Goal: Contribute content: Contribute content

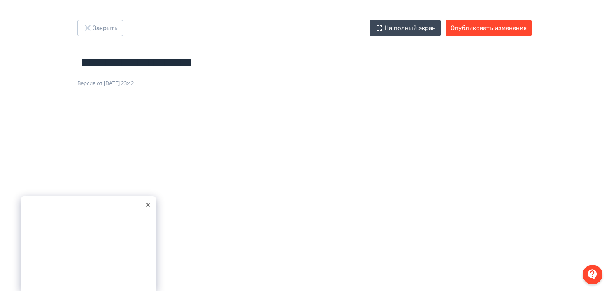
click at [149, 205] on icon at bounding box center [148, 205] width 4 height 4
click at [483, 25] on button "Опубликовать изменения" at bounding box center [489, 28] width 86 height 16
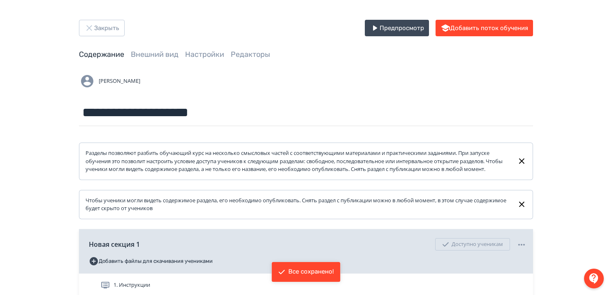
scroll to position [123, 0]
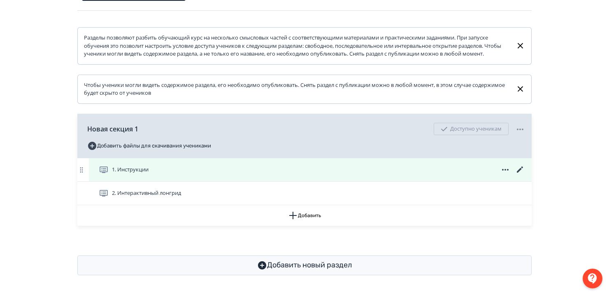
click at [505, 169] on icon at bounding box center [505, 170] width 7 height 2
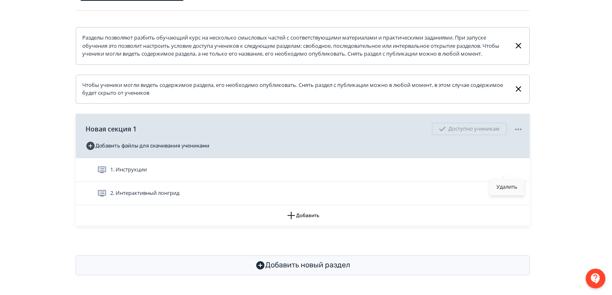
click at [504, 184] on div "Удалить" at bounding box center [507, 187] width 34 height 16
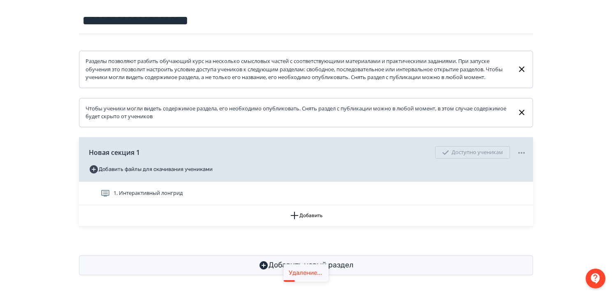
scroll to position [100, 0]
click at [302, 216] on button "Добавить" at bounding box center [304, 215] width 454 height 21
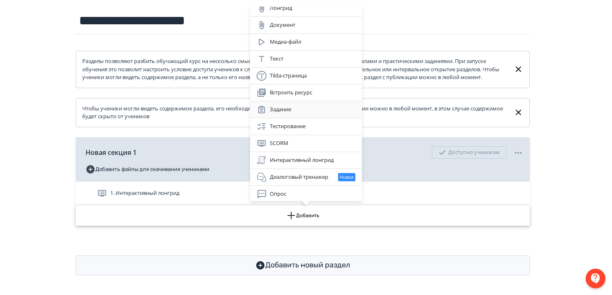
scroll to position [7, 0]
click at [279, 144] on div "SCORM" at bounding box center [306, 143] width 99 height 10
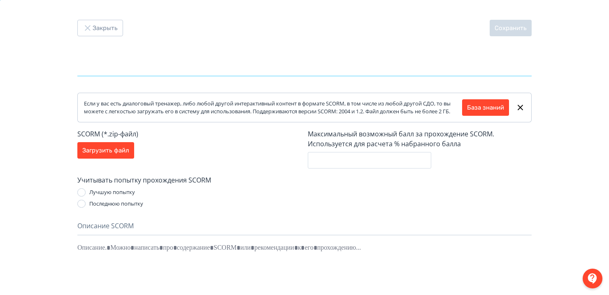
click at [153, 60] on input "text" at bounding box center [304, 62] width 454 height 27
type input "**********"
click at [113, 153] on button "Загрузить файл" at bounding box center [105, 150] width 57 height 16
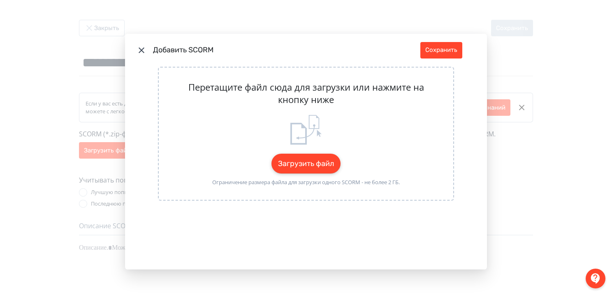
click at [311, 163] on button "Загрузить файл" at bounding box center [306, 163] width 69 height 20
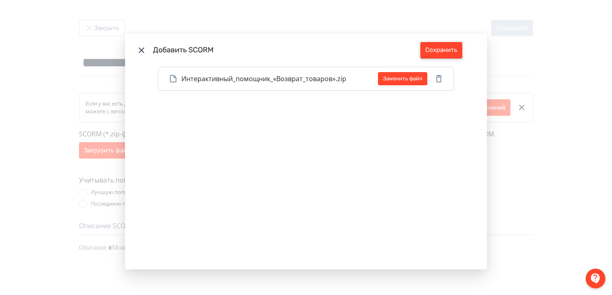
click at [446, 46] on button "Сохранить" at bounding box center [441, 50] width 42 height 16
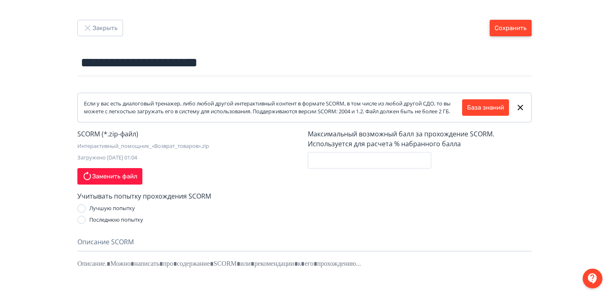
click at [505, 28] on button "Сохранить" at bounding box center [511, 28] width 42 height 16
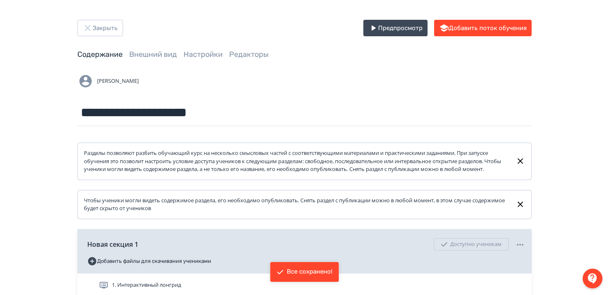
scroll to position [123, 0]
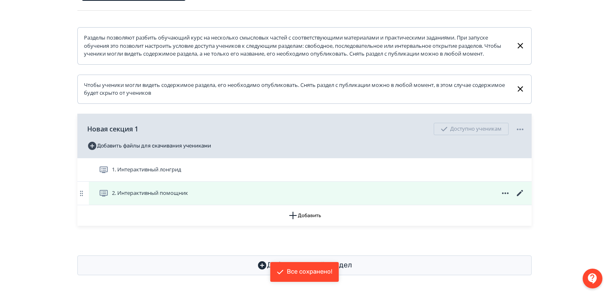
click at [153, 196] on span "2. Интерактивный помощник" at bounding box center [150, 193] width 76 height 8
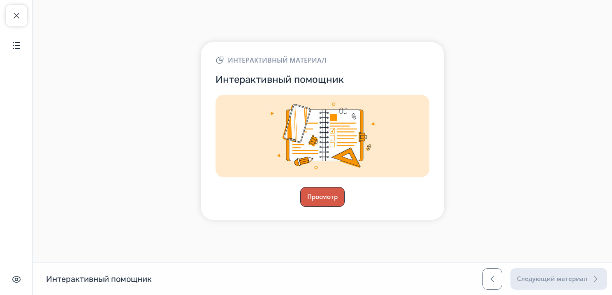
click at [325, 202] on button "Просмотр" at bounding box center [322, 197] width 44 height 20
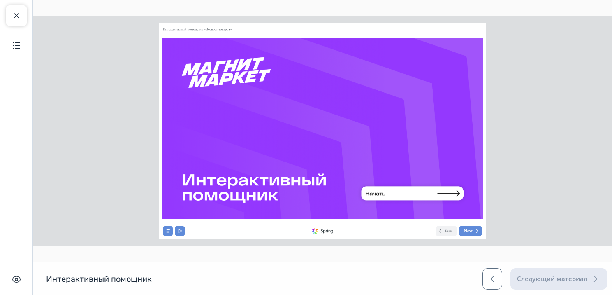
click at [388, 190] on icon at bounding box center [413, 194] width 110 height 25
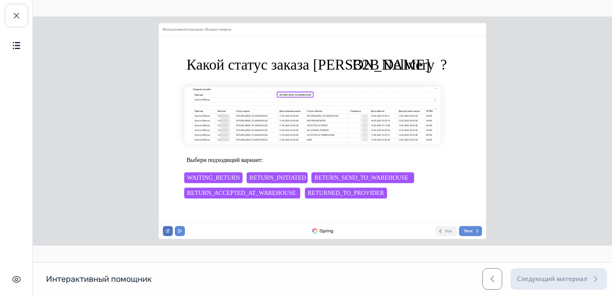
click at [166, 230] on icon at bounding box center [167, 230] width 5 height 5
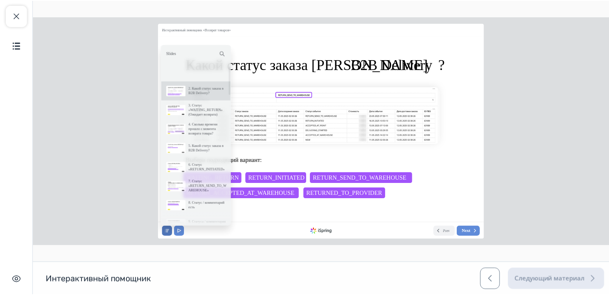
scroll to position [31, 0]
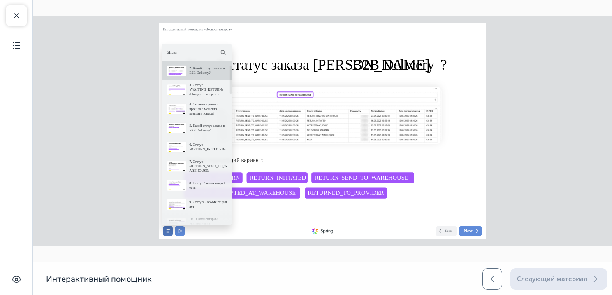
click at [166, 230] on icon at bounding box center [167, 230] width 5 height 5
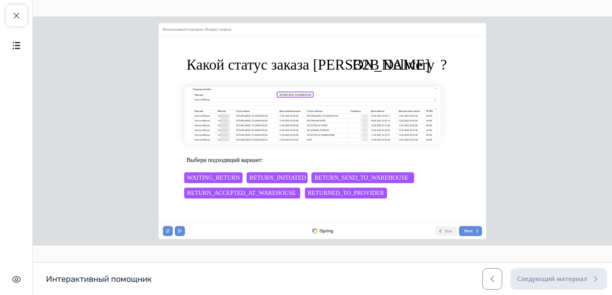
click at [325, 192] on span "RETURNED_TO_PROVIDER" at bounding box center [346, 192] width 76 height 7
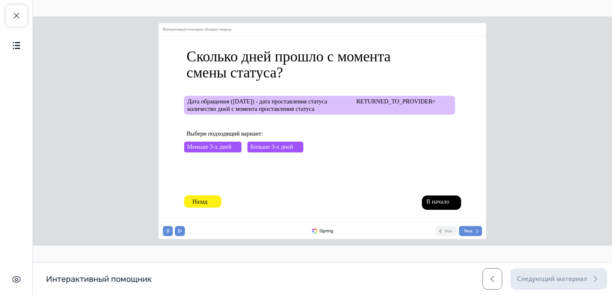
click at [228, 146] on span "Меньше 3-х дней" at bounding box center [209, 146] width 44 height 7
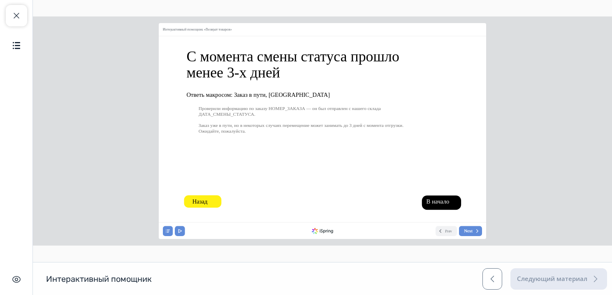
click at [446, 203] on span "В начало" at bounding box center [437, 201] width 23 height 7
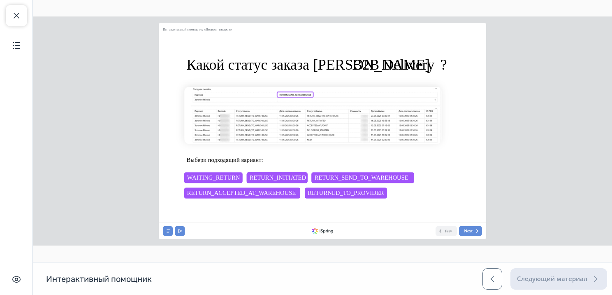
click at [281, 175] on span "RETURN_INITIATED" at bounding box center [277, 177] width 56 height 7
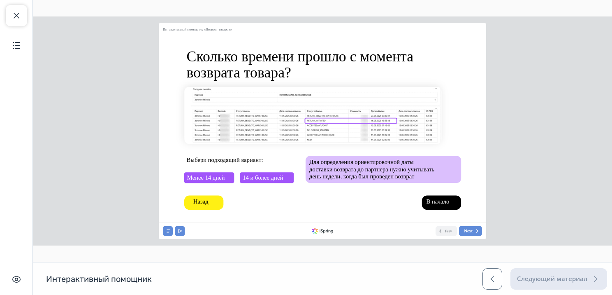
click at [209, 179] on span "Менее 14 дней" at bounding box center [206, 177] width 38 height 7
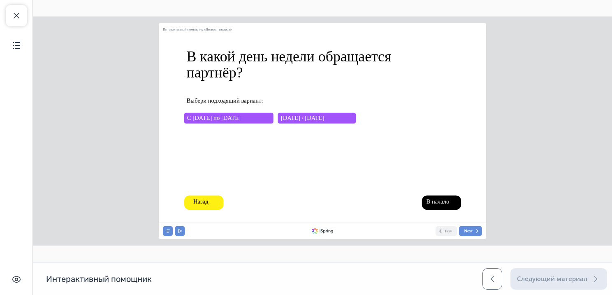
click at [310, 120] on span "[DATE] / [DATE]" at bounding box center [303, 117] width 44 height 7
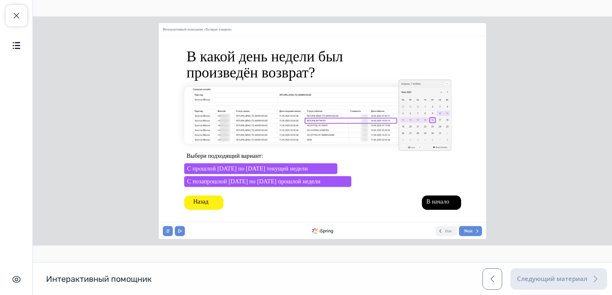
click at [245, 165] on span "С прошлой [DATE] по [DATE] текущей недели" at bounding box center [247, 168] width 121 height 7
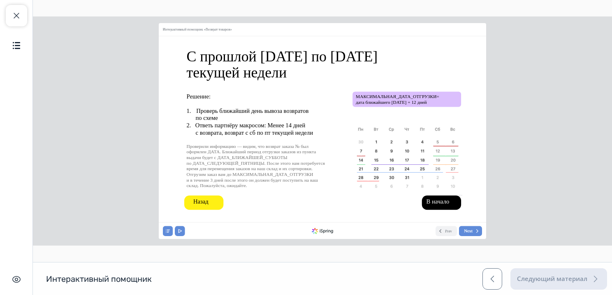
click at [30, 11] on div "Закрыть курс Содержание Скрыть интерфейс" at bounding box center [16, 147] width 33 height 295
click at [13, 9] on button "Закрыть курс" at bounding box center [16, 15] width 21 height 21
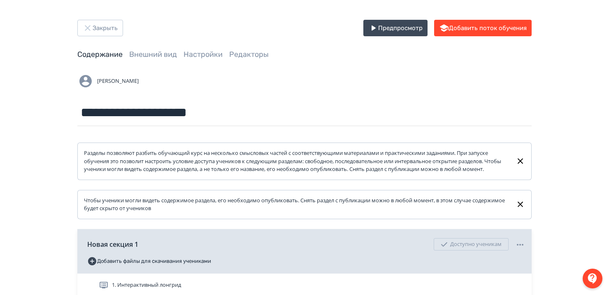
scroll to position [123, 0]
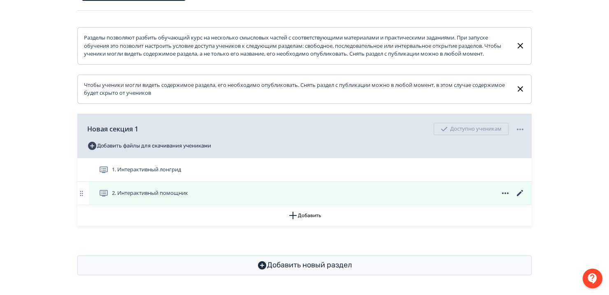
click at [520, 193] on icon at bounding box center [520, 193] width 6 height 6
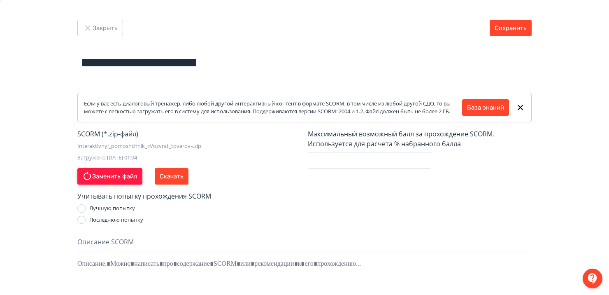
click at [109, 181] on button "Заменить файл" at bounding box center [109, 176] width 65 height 16
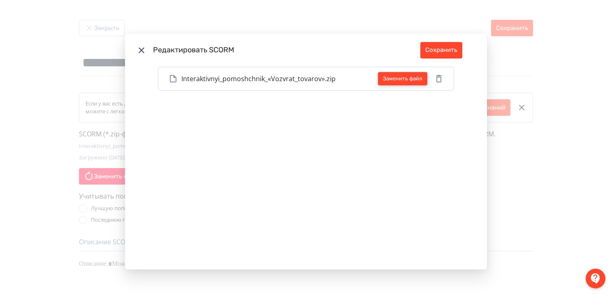
click at [393, 80] on button "Заменить файл" at bounding box center [402, 78] width 49 height 13
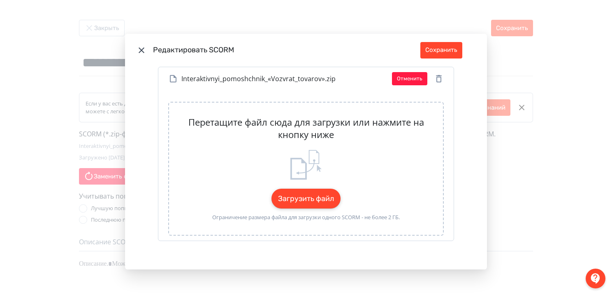
click at [293, 195] on button "Загрузить файл" at bounding box center [306, 198] width 69 height 20
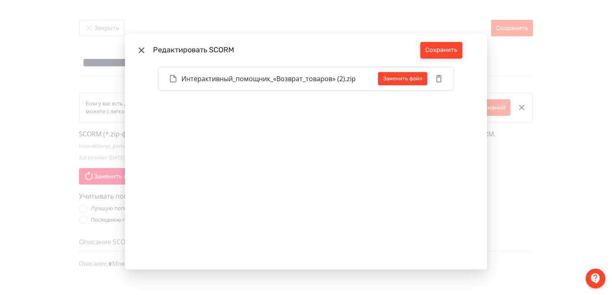
click at [446, 48] on button "Сохранить" at bounding box center [441, 50] width 42 height 16
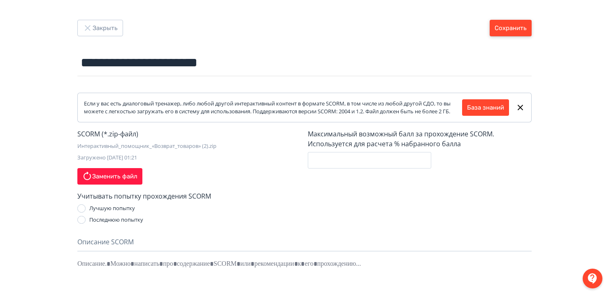
click at [519, 28] on button "Сохранить" at bounding box center [511, 28] width 42 height 16
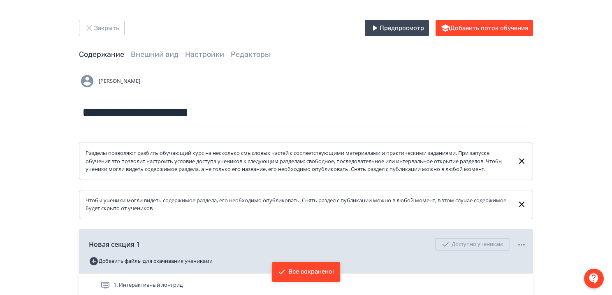
scroll to position [123, 0]
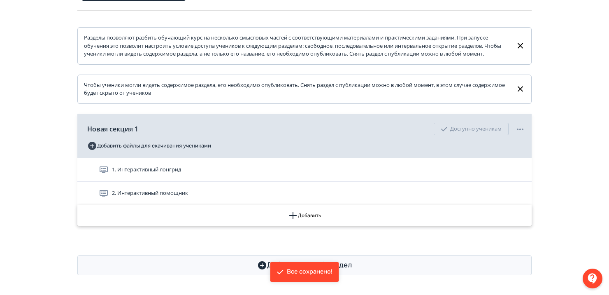
click at [308, 216] on button "Добавить" at bounding box center [304, 215] width 454 height 21
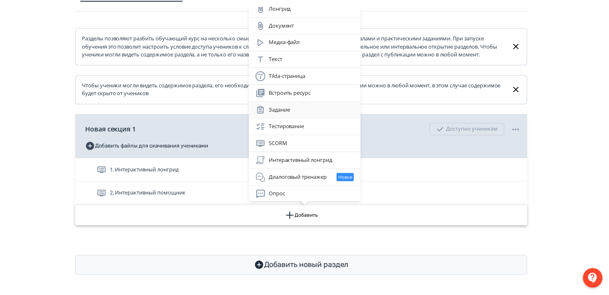
scroll to position [0, 0]
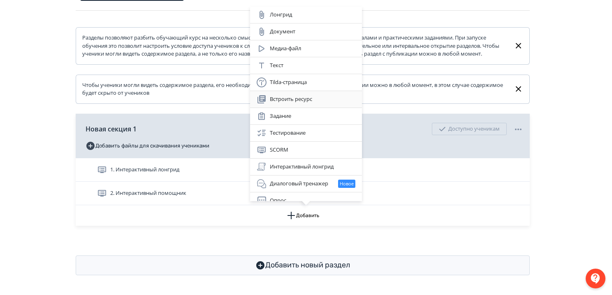
click at [288, 100] on div "Встроить ресурс" at bounding box center [306, 99] width 99 height 10
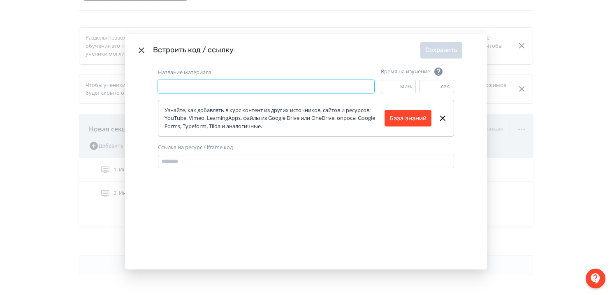
click at [198, 88] on input "Название материала" at bounding box center [266, 86] width 216 height 13
type input "*"
type input "**********"
click at [191, 160] on input "Ссылка на ресурс / iframe код" at bounding box center [306, 161] width 296 height 13
paste input "**********"
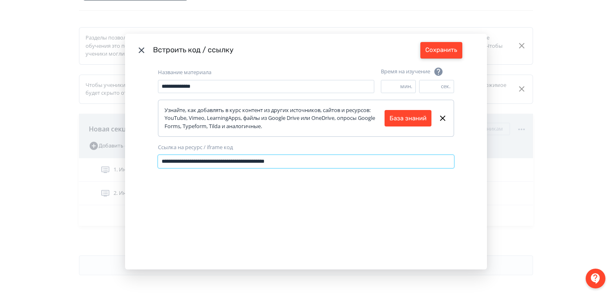
type input "**********"
click at [440, 54] on button "Сохранить" at bounding box center [441, 50] width 42 height 16
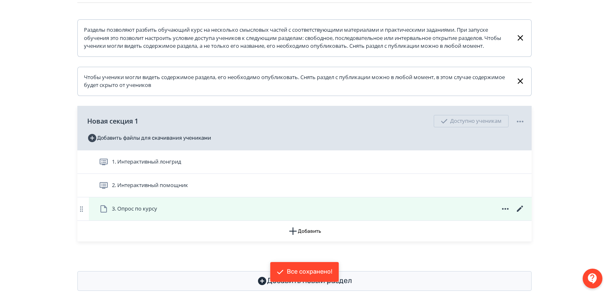
click at [156, 213] on span "3. Опрос по курсу" at bounding box center [134, 208] width 45 height 8
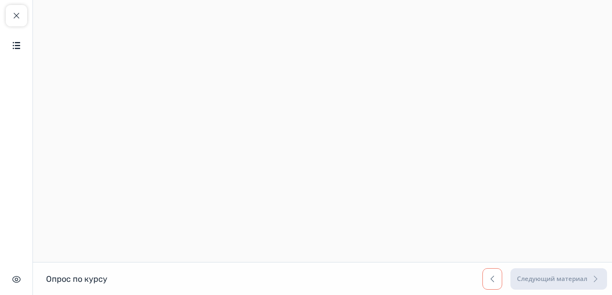
click at [492, 277] on span "button" at bounding box center [493, 279] width 10 height 10
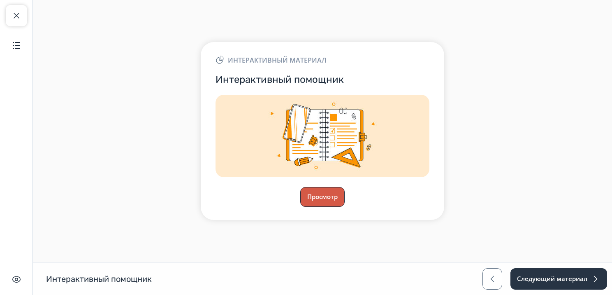
click at [315, 189] on button "Просмотр" at bounding box center [322, 197] width 44 height 20
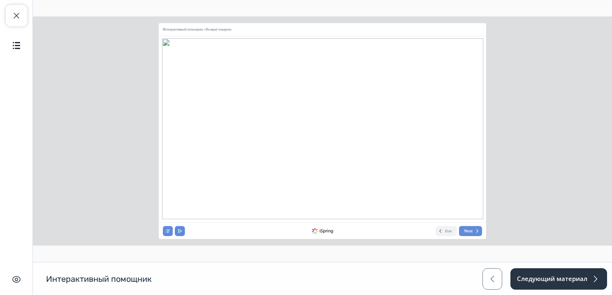
click at [398, 192] on icon at bounding box center [413, 194] width 110 height 25
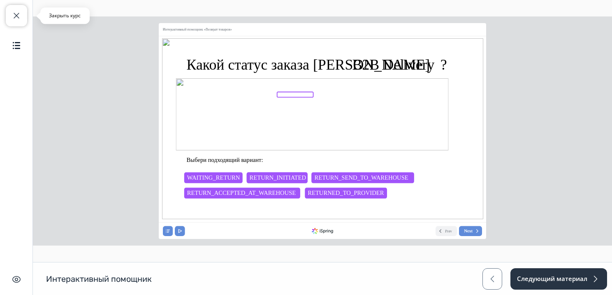
click at [10, 19] on button "Закрыть курс" at bounding box center [16, 15] width 21 height 21
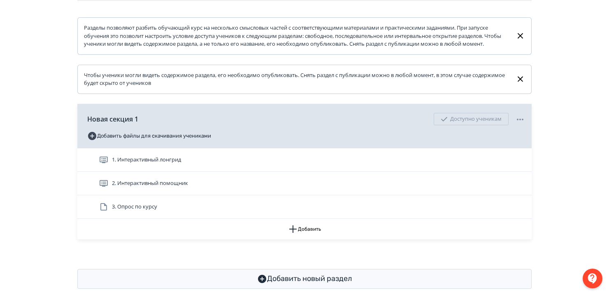
scroll to position [126, 0]
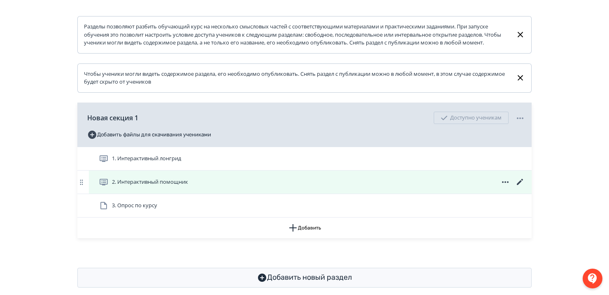
click at [207, 187] on div "2. Интерактивный помощник" at bounding box center [312, 182] width 426 height 10
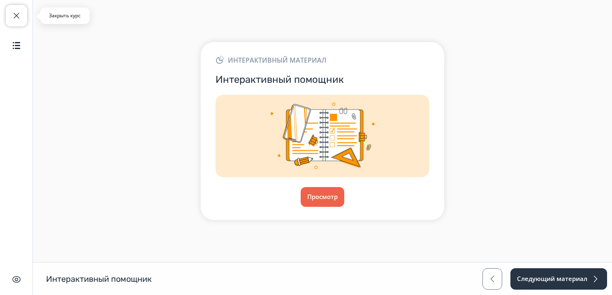
click at [15, 19] on span "button" at bounding box center [17, 16] width 10 height 10
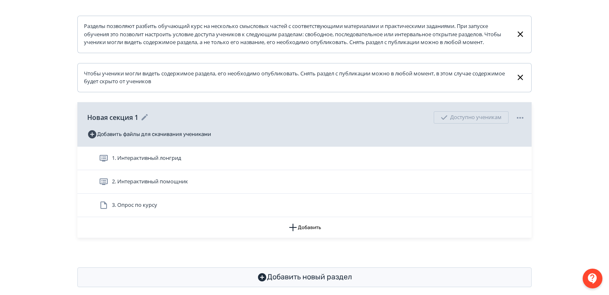
scroll to position [146, 0]
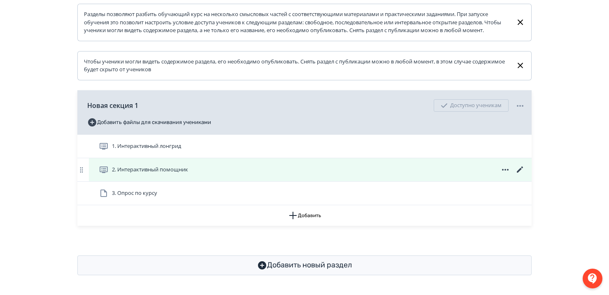
click at [518, 168] on icon at bounding box center [520, 170] width 10 height 10
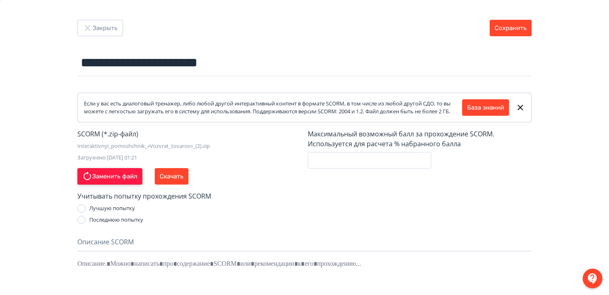
click at [111, 183] on button "Заменить файл" at bounding box center [109, 176] width 65 height 16
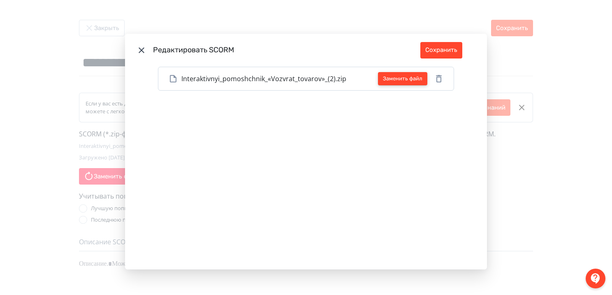
click at [393, 82] on button "Заменить файл" at bounding box center [402, 78] width 49 height 13
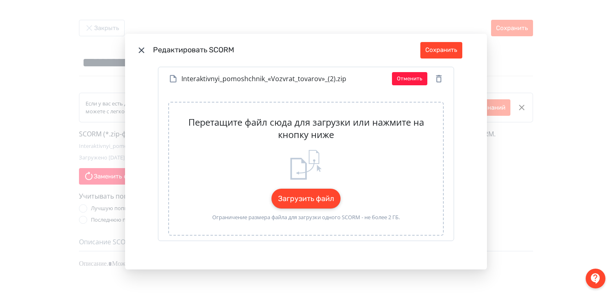
click at [291, 194] on button "Загрузить файл" at bounding box center [306, 198] width 69 height 20
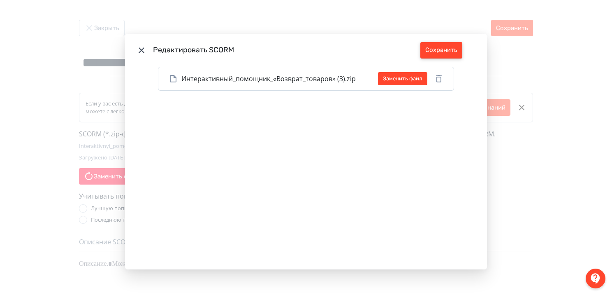
click at [439, 47] on button "Сохранить" at bounding box center [441, 50] width 42 height 16
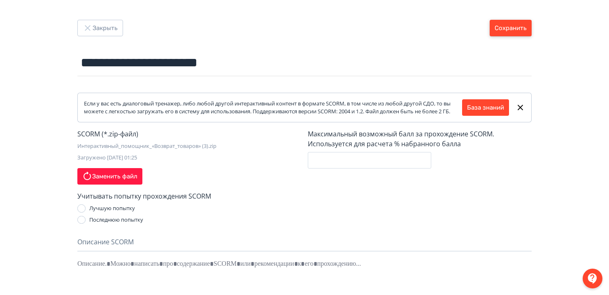
click at [507, 24] on button "Сохранить" at bounding box center [511, 28] width 42 height 16
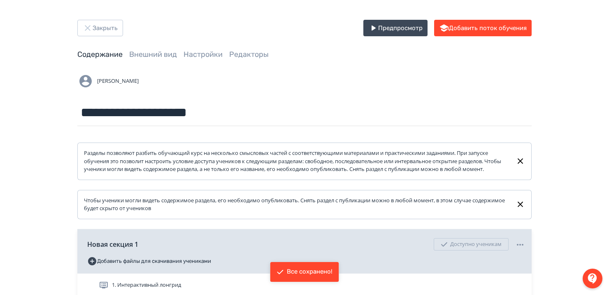
scroll to position [146, 0]
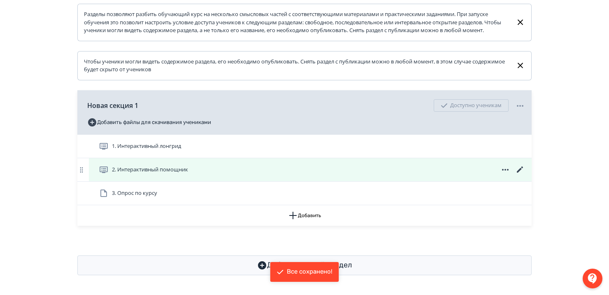
click at [223, 179] on div "2. Интерактивный помощник" at bounding box center [310, 169] width 443 height 23
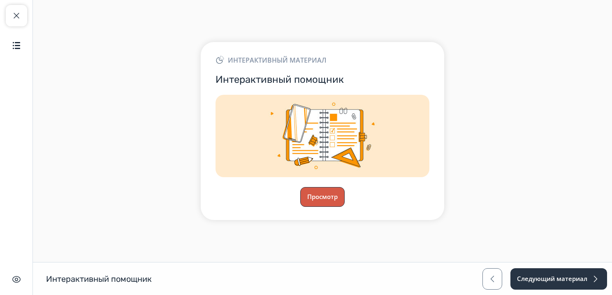
click at [321, 199] on button "Просмотр" at bounding box center [322, 197] width 44 height 20
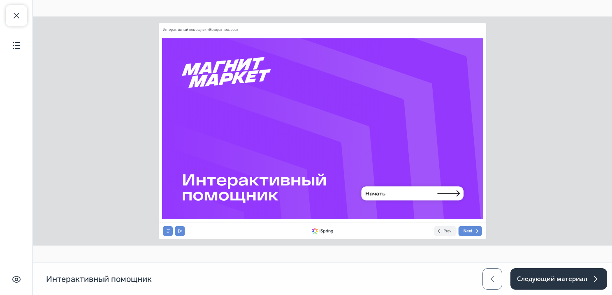
click at [403, 195] on icon at bounding box center [413, 194] width 110 height 25
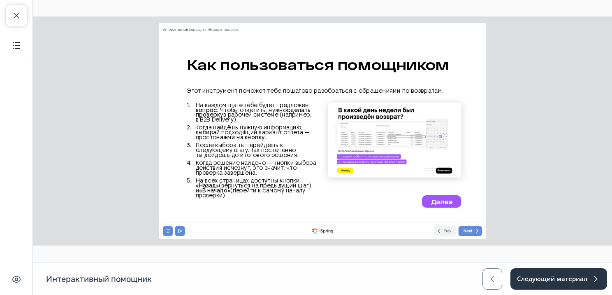
click at [448, 202] on span "Далее" at bounding box center [441, 200] width 21 height 7
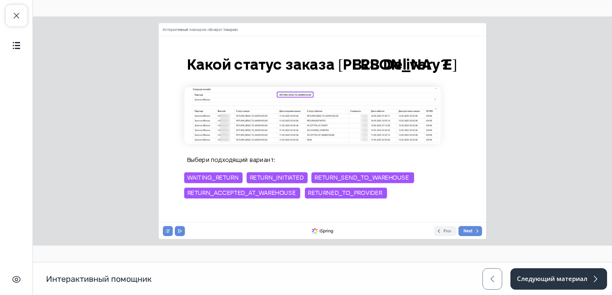
click at [334, 179] on span "RETURN_SEND_TO_WAREHOUSE" at bounding box center [361, 177] width 94 height 7
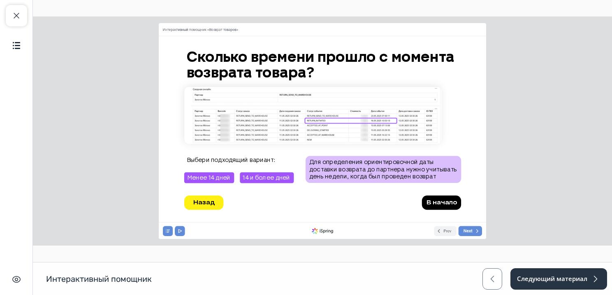
click at [265, 177] on span "14 и более дней" at bounding box center [266, 177] width 47 height 7
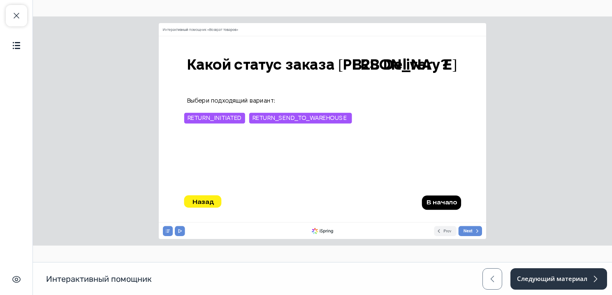
click at [269, 115] on span "RETURN_SEND_TO_WAREHOUSE" at bounding box center [299, 117] width 94 height 7
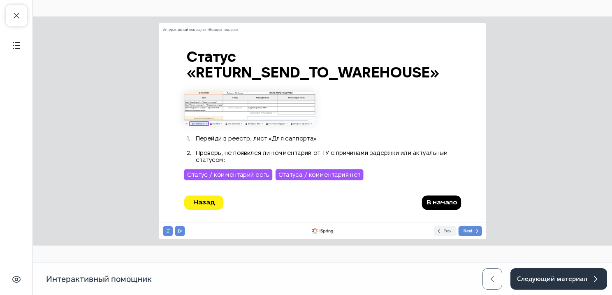
click at [308, 176] on span "Статуса / комментария нет" at bounding box center [319, 174] width 82 height 7
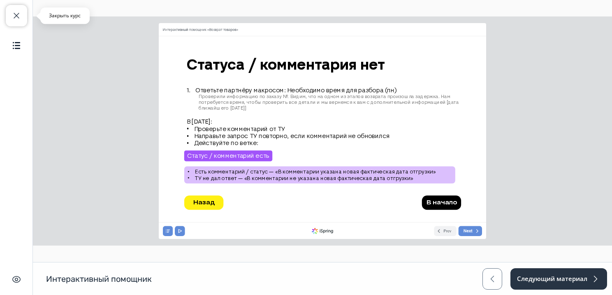
click at [13, 19] on span "button" at bounding box center [17, 16] width 10 height 10
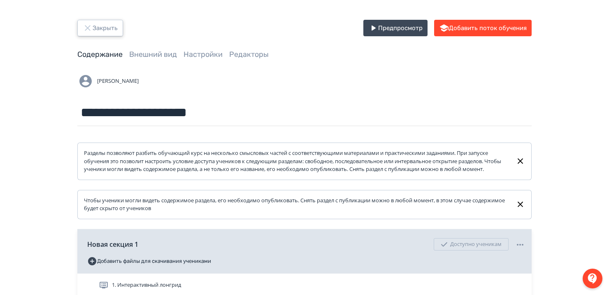
click at [97, 22] on button "Закрыть" at bounding box center [100, 28] width 46 height 16
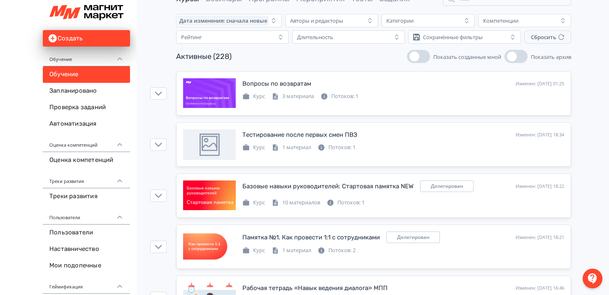
scroll to position [41, 0]
